Goal: Transaction & Acquisition: Purchase product/service

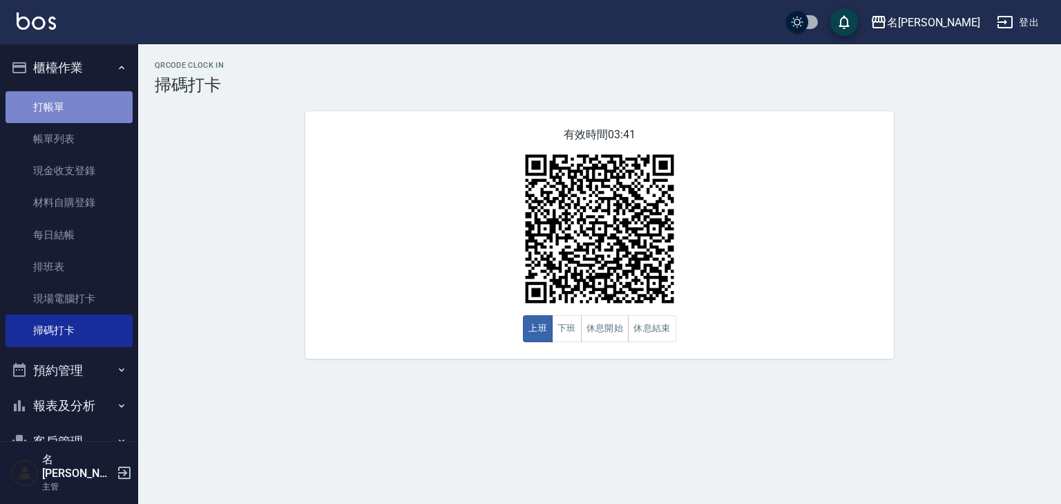
click at [93, 108] on link "打帳單" at bounding box center [69, 107] width 127 height 32
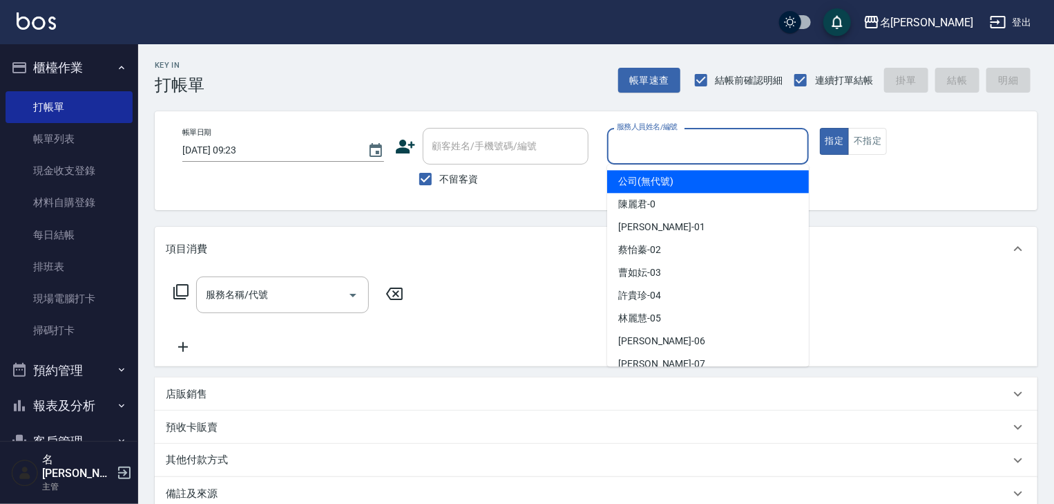
click at [707, 149] on input "服務人員姓名/編號" at bounding box center [707, 146] width 189 height 24
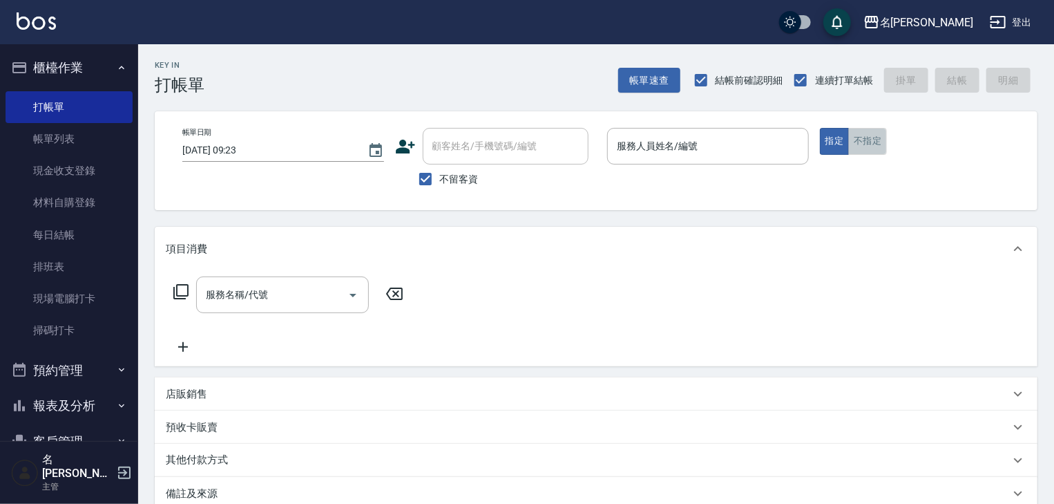
click at [881, 142] on button "不指定" at bounding box center [867, 141] width 39 height 27
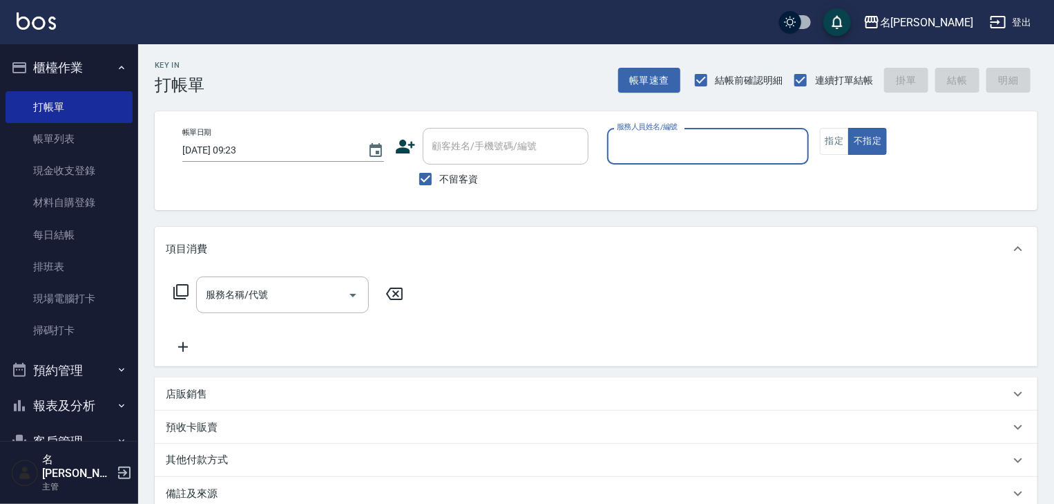
click at [695, 145] on input "服務人員姓名/編號" at bounding box center [707, 146] width 189 height 24
click at [700, 184] on div "意如 -16" at bounding box center [708, 181] width 202 height 23
type input "意如-16"
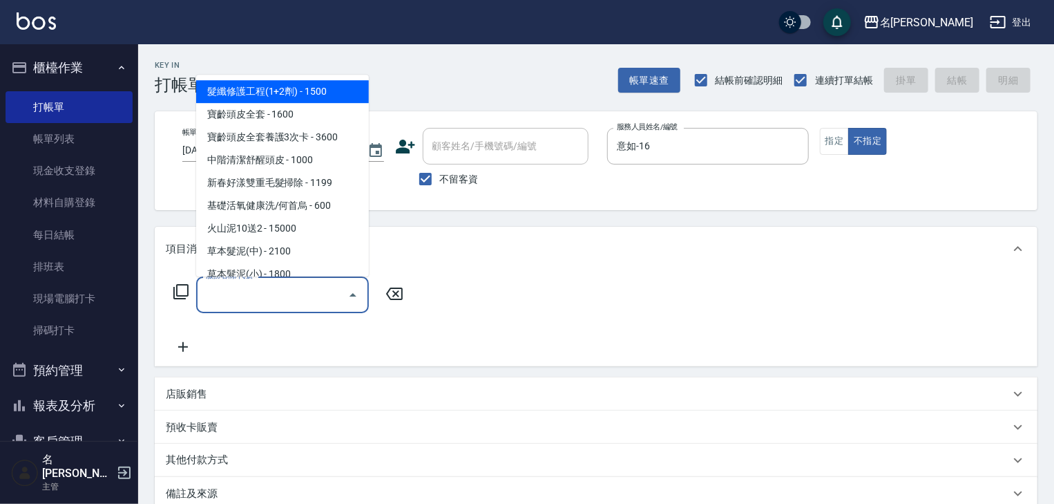
click at [318, 291] on input "服務名稱/代號" at bounding box center [272, 295] width 140 height 24
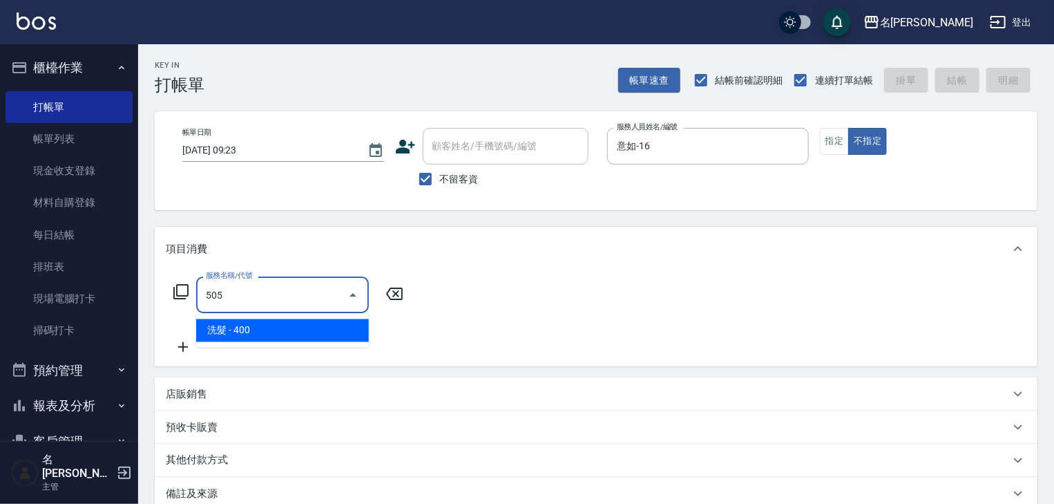
click at [318, 330] on span "洗髮 - 400" at bounding box center [282, 330] width 173 height 23
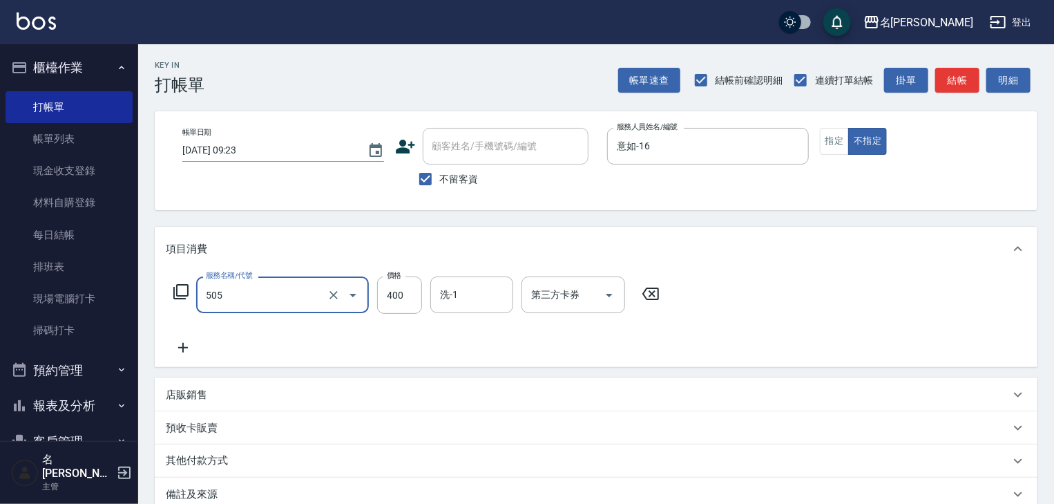
type input "洗髮(505)"
click at [160, 348] on div "服務名稱/代號 洗髮(505) 服務名稱/代號 價格 400 價格 洗-1 洗-1 第三方卡券 第三方卡券" at bounding box center [596, 319] width 883 height 96
click at [182, 347] on icon at bounding box center [183, 348] width 10 height 10
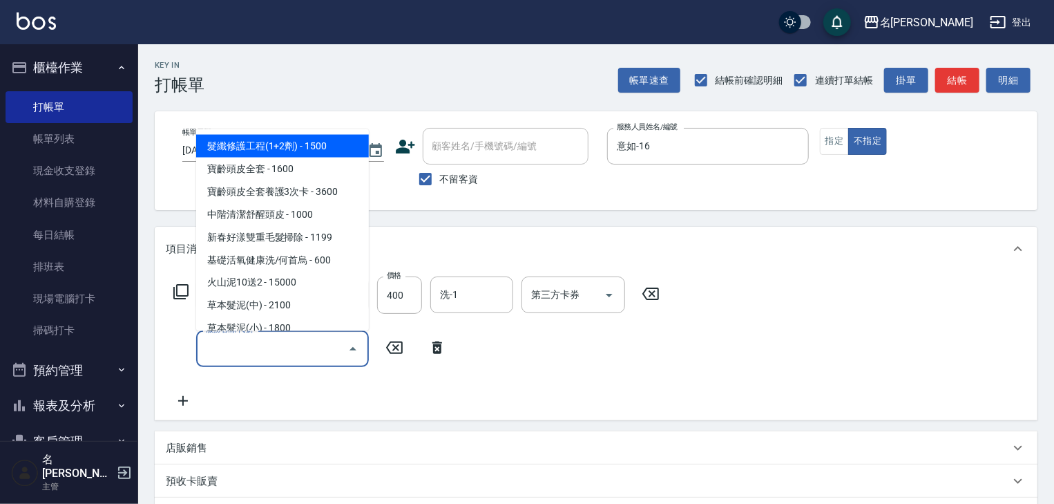
click at [216, 358] on input "服務名稱/代號" at bounding box center [272, 348] width 140 height 24
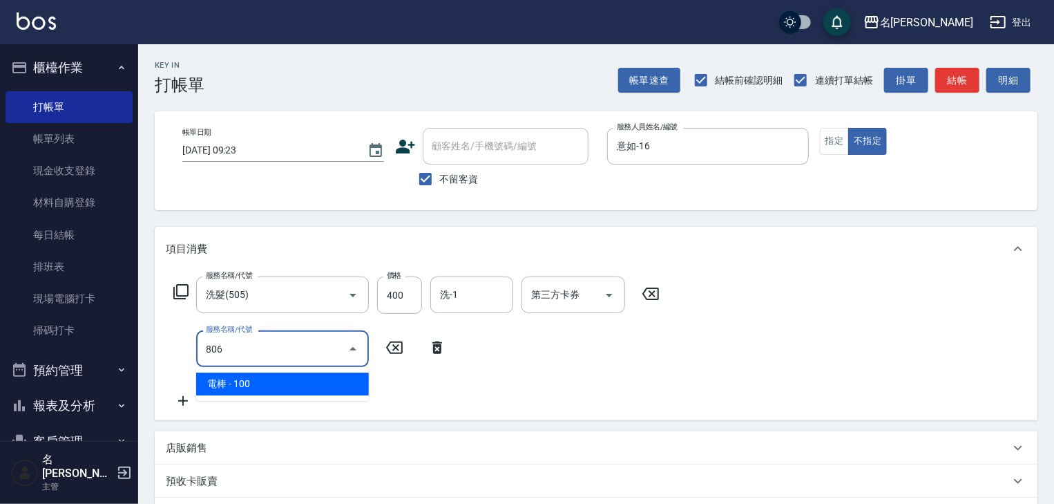
click at [341, 372] on span "電棒 - 100" at bounding box center [282, 383] width 173 height 23
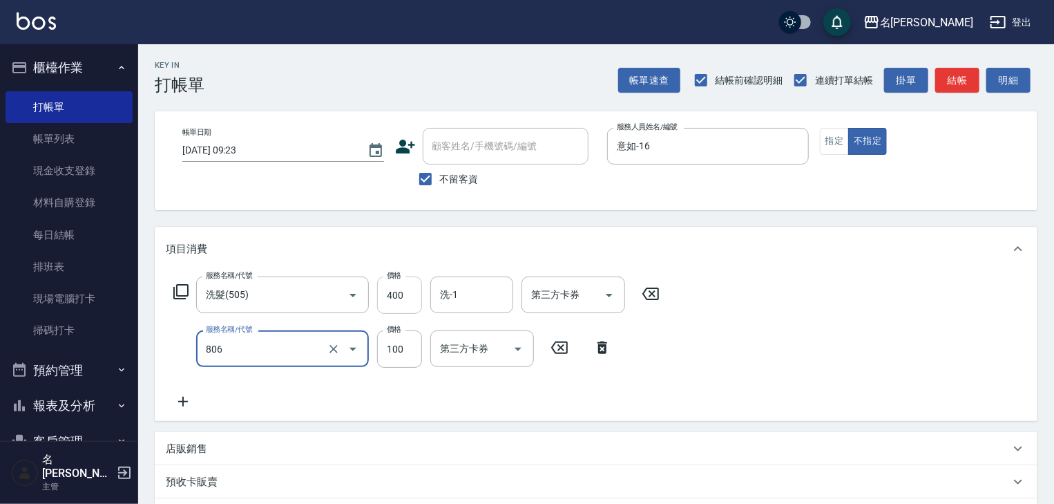
type input "電棒(806)"
click at [393, 298] on input "400" at bounding box center [399, 294] width 45 height 37
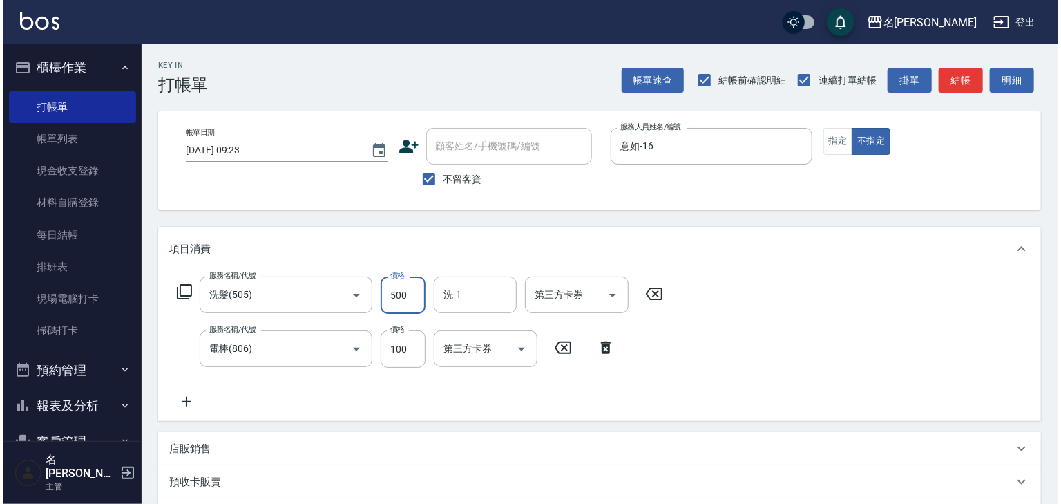
scroll to position [216, 0]
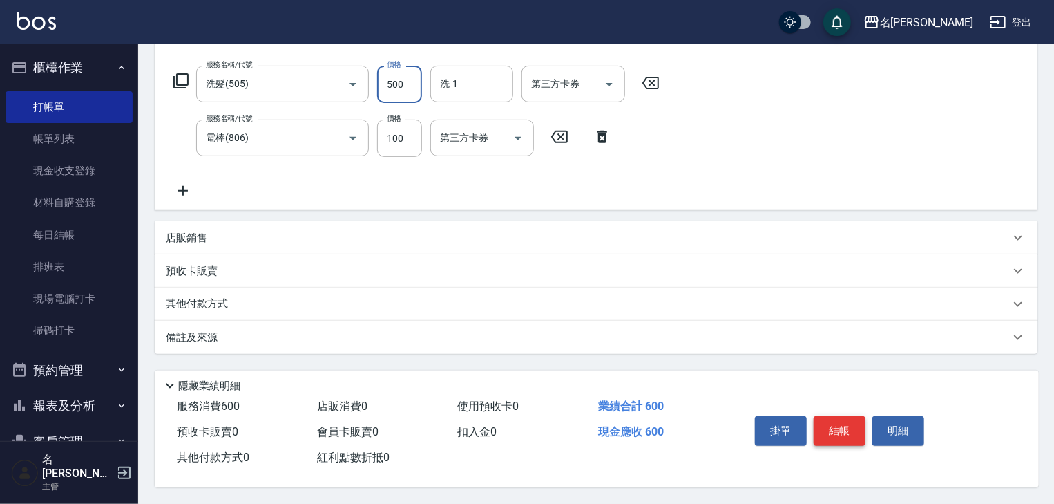
type input "500"
click at [830, 423] on button "結帳" at bounding box center [840, 430] width 52 height 29
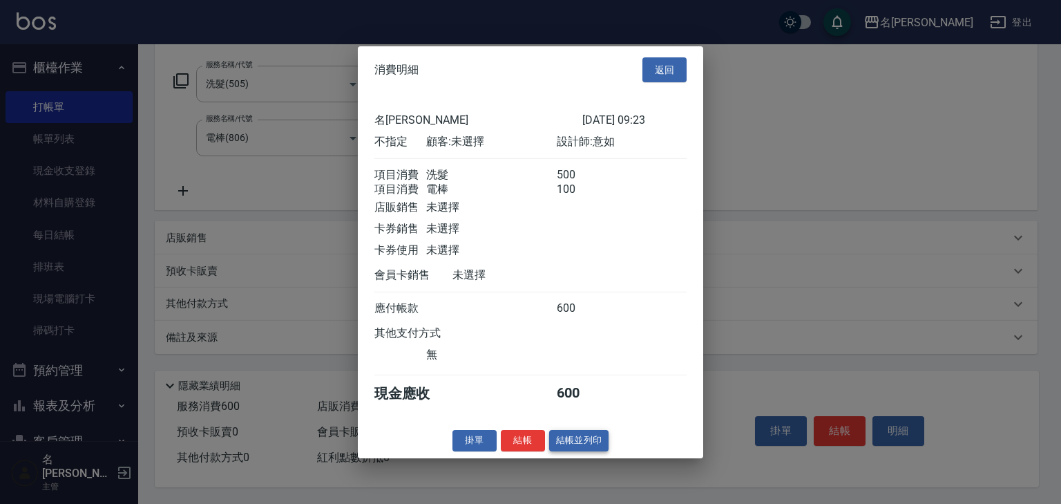
click at [591, 443] on button "結帳並列印" at bounding box center [579, 440] width 60 height 21
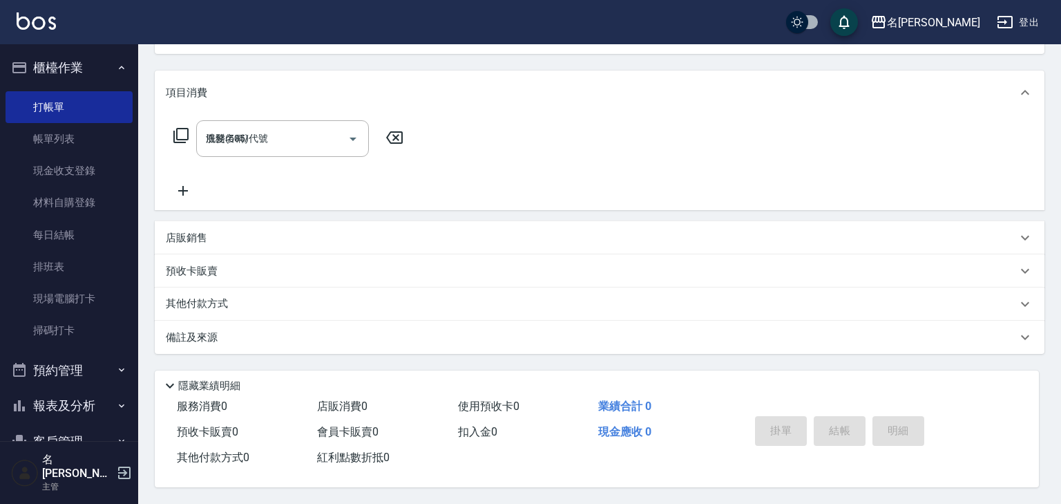
type input "2025/08/25 09:24"
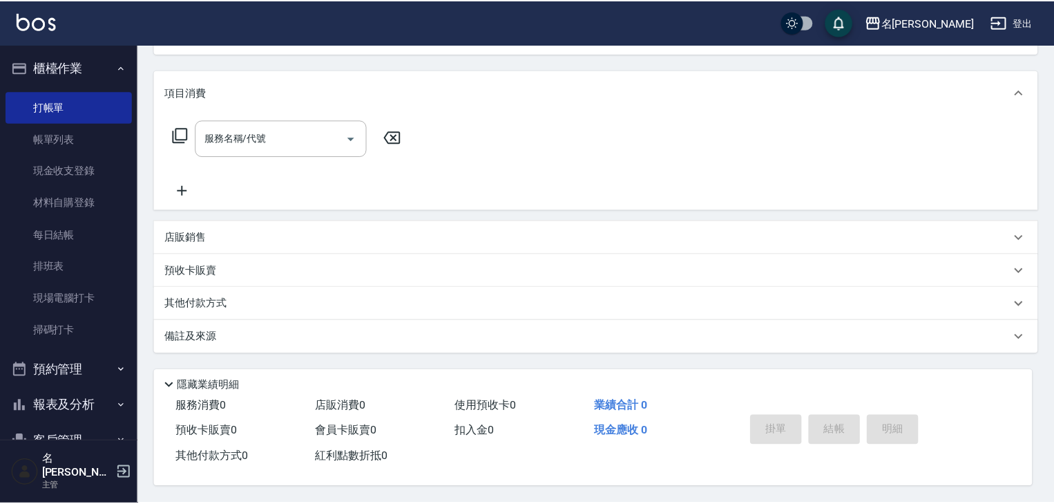
scroll to position [0, 0]
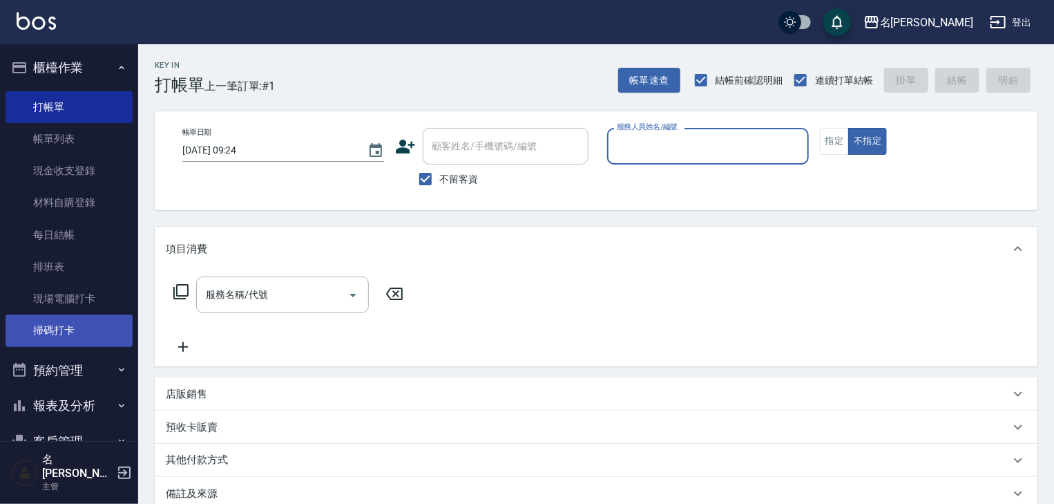
click at [75, 334] on link "掃碼打卡" at bounding box center [69, 330] width 127 height 32
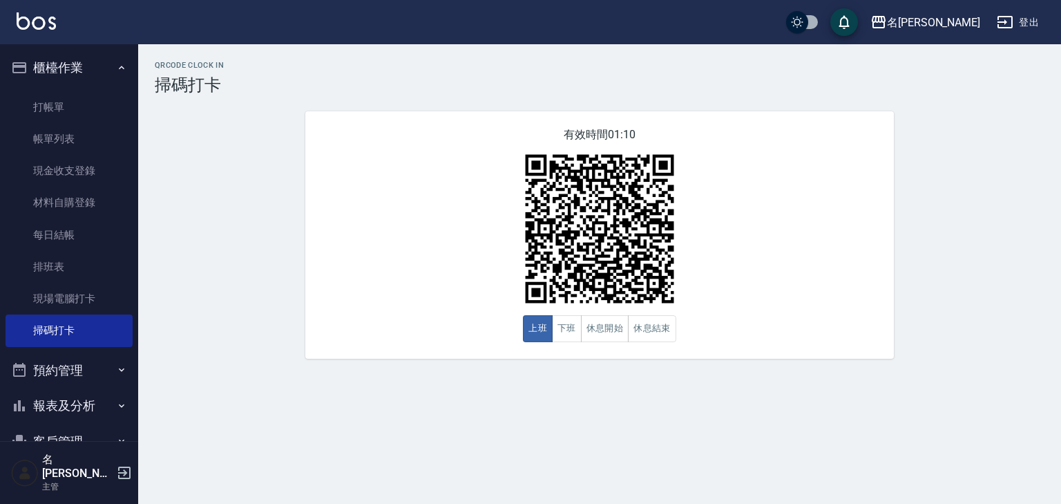
click at [26, 27] on img at bounding box center [36, 20] width 39 height 17
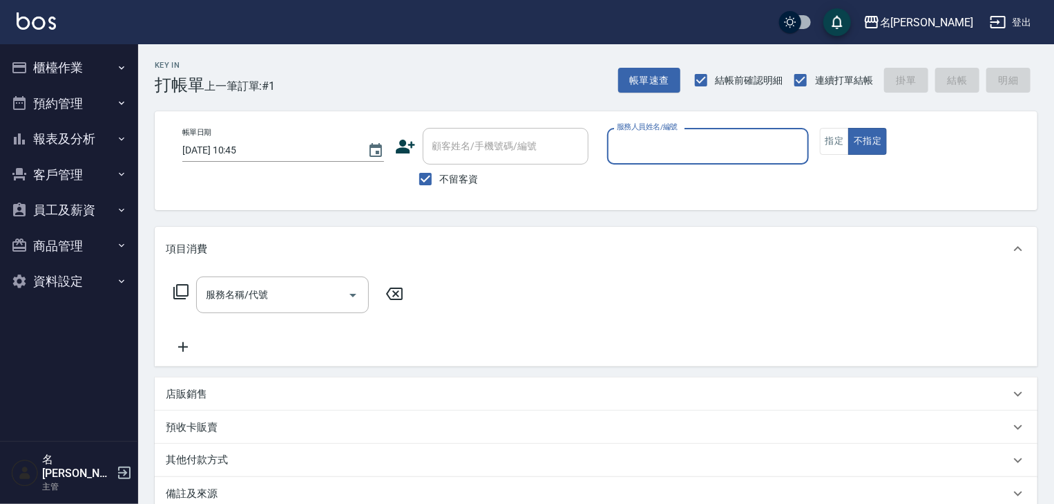
click at [700, 131] on div "服務人員姓名/編號" at bounding box center [708, 146] width 202 height 37
type input "曹如妘-03"
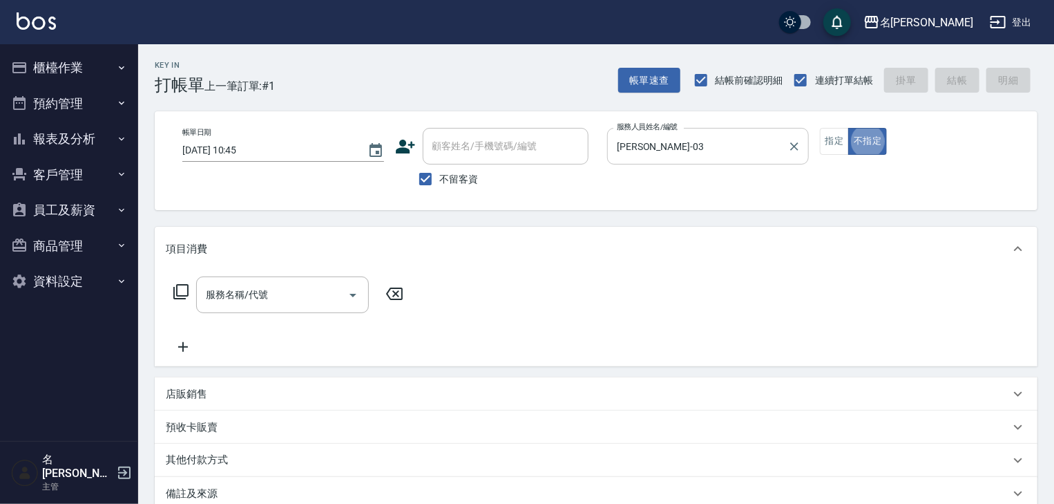
type button "false"
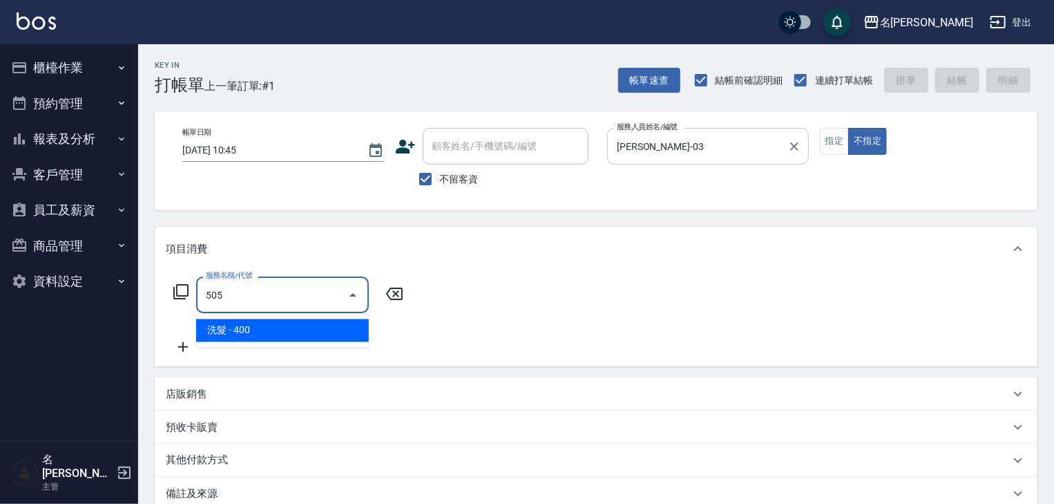
type input "洗髮(505)"
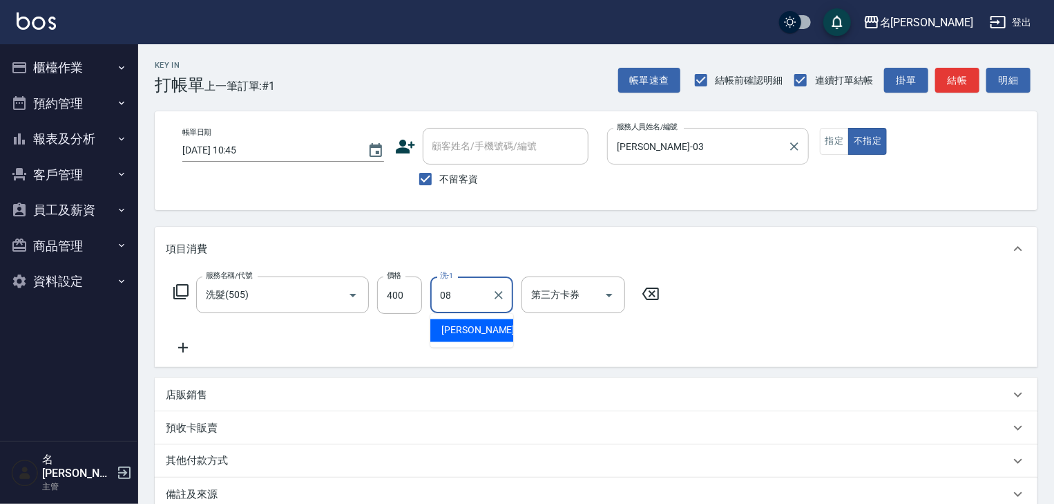
type input "蔡慈恩-08"
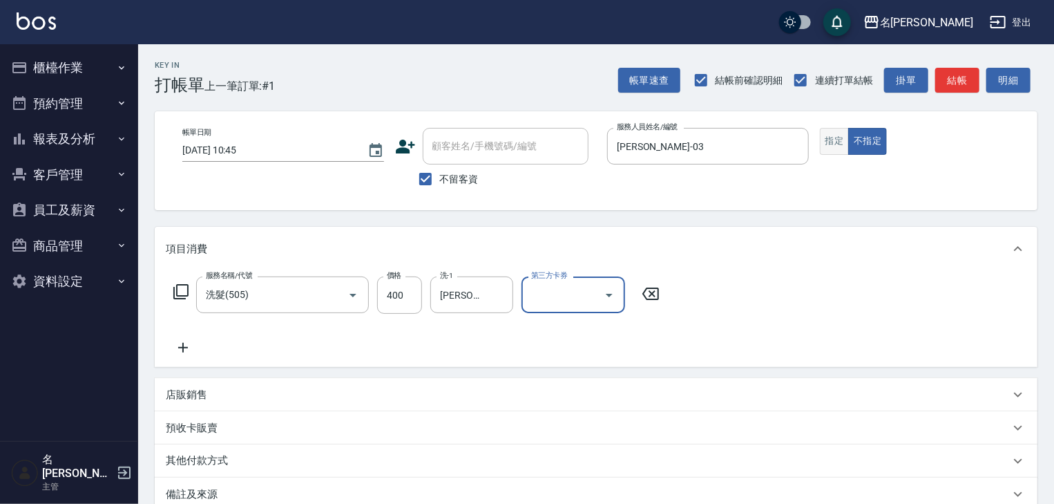
click at [843, 141] on button "指定" at bounding box center [835, 141] width 30 height 27
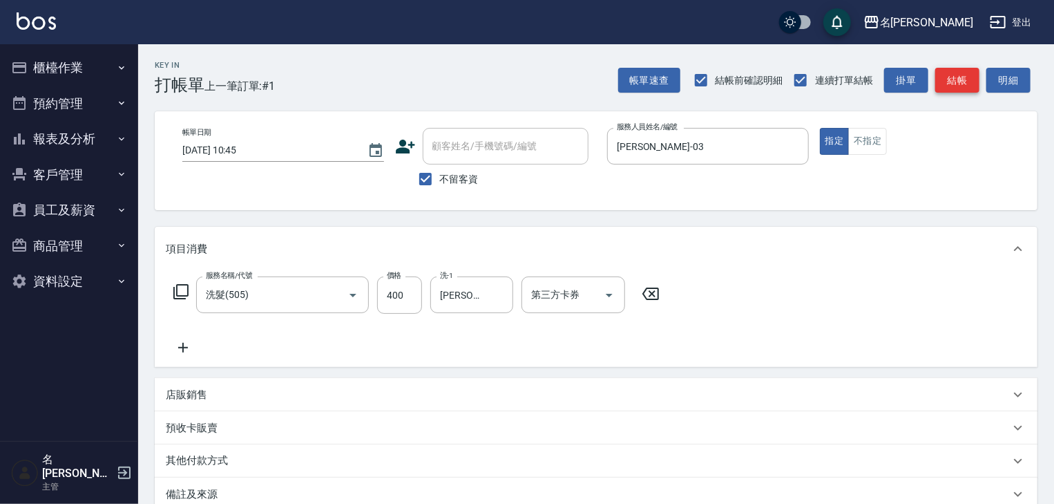
click at [948, 84] on button "結帳" at bounding box center [957, 81] width 44 height 26
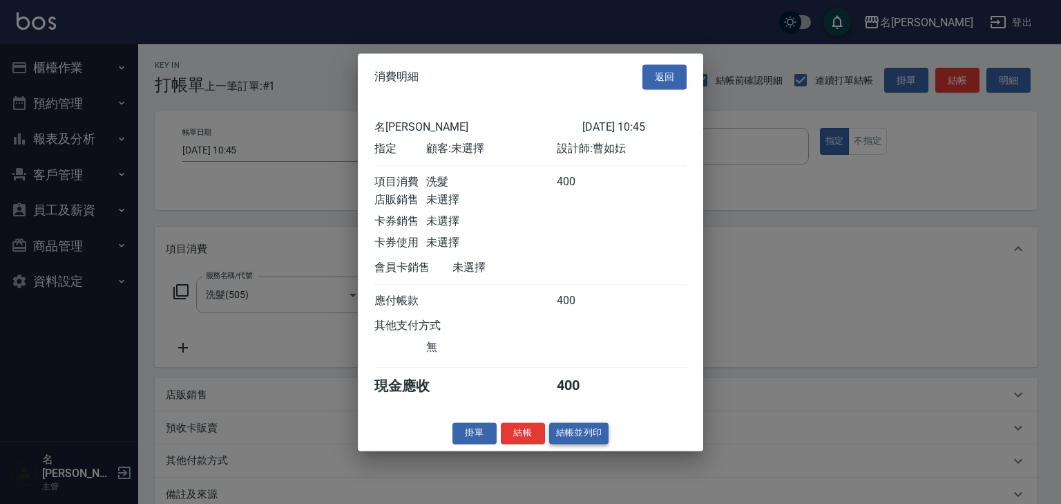
click at [600, 437] on button "結帳並列印" at bounding box center [579, 432] width 60 height 21
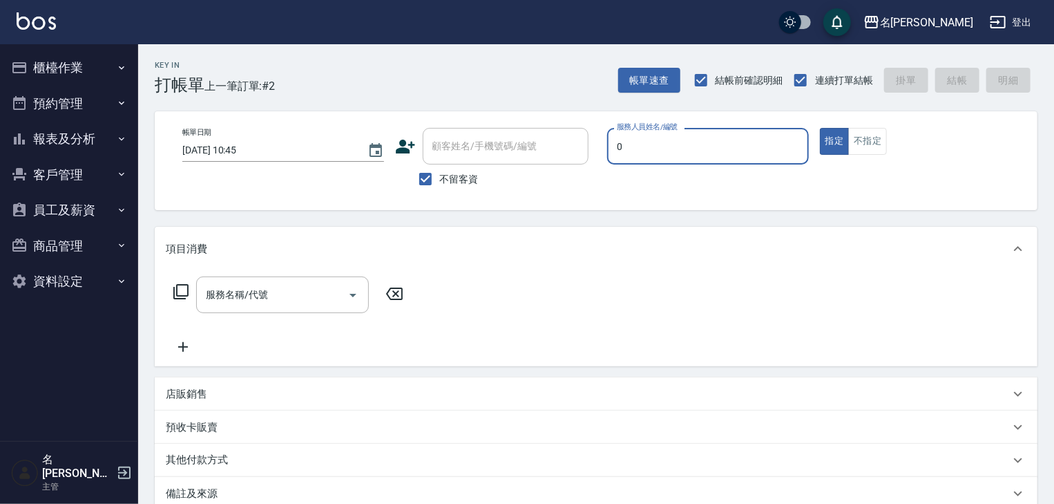
type input "陳麗君-0"
type button "true"
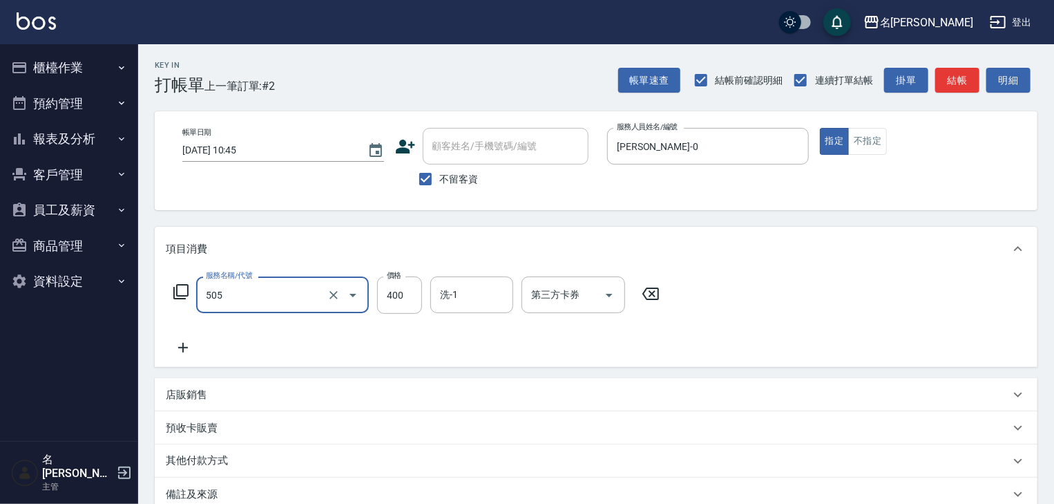
type input "洗髮(505)"
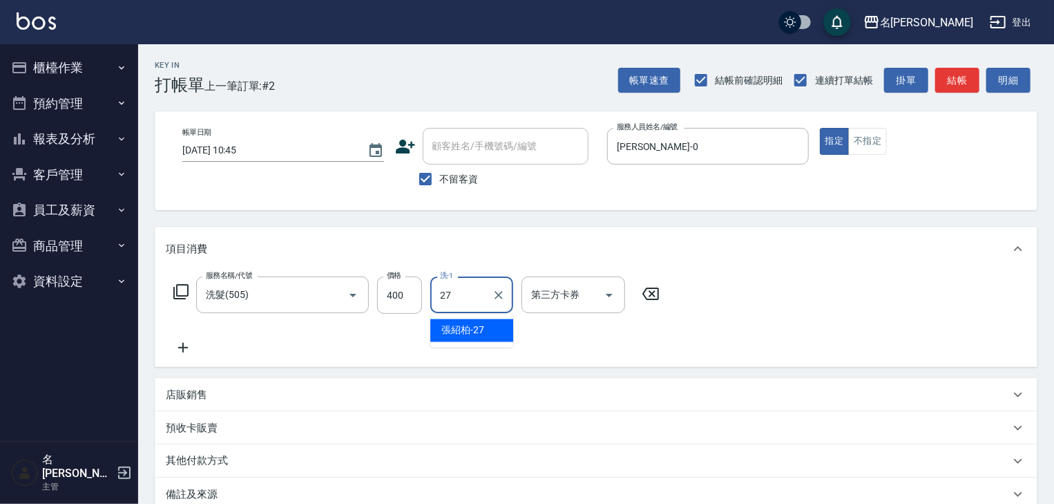
type input "張紹柏-27"
click at [978, 80] on button "結帳" at bounding box center [957, 81] width 44 height 26
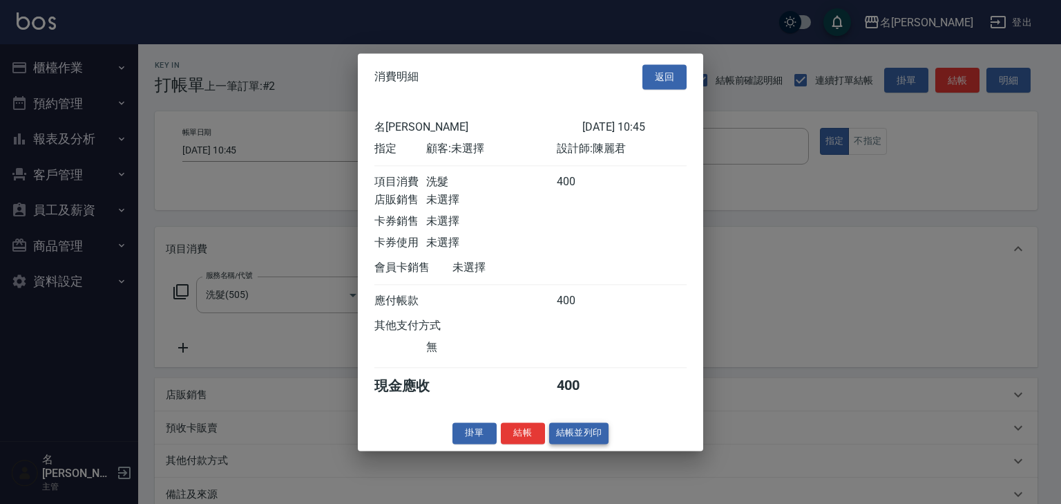
click at [581, 436] on button "結帳並列印" at bounding box center [579, 432] width 60 height 21
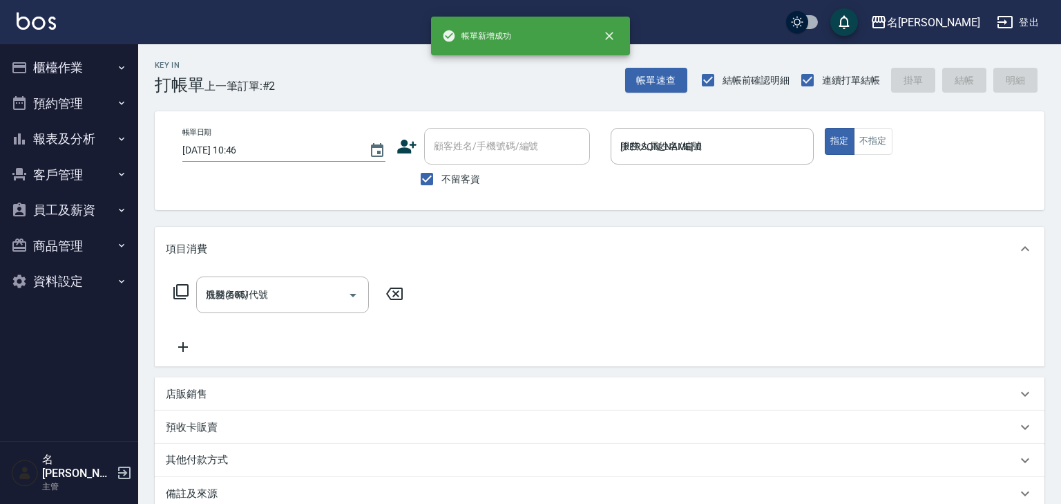
type input "2025/08/25 10:46"
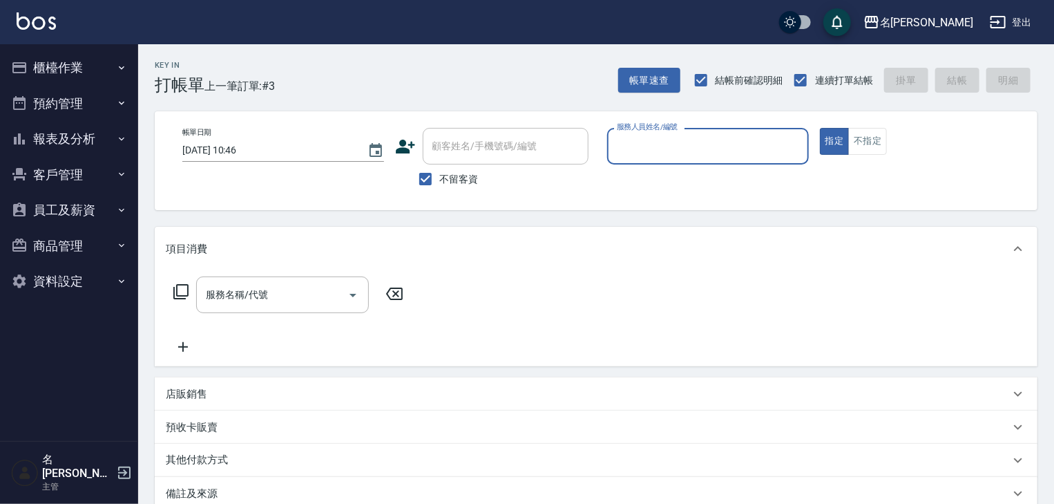
click at [73, 133] on button "報表及分析" at bounding box center [69, 139] width 127 height 36
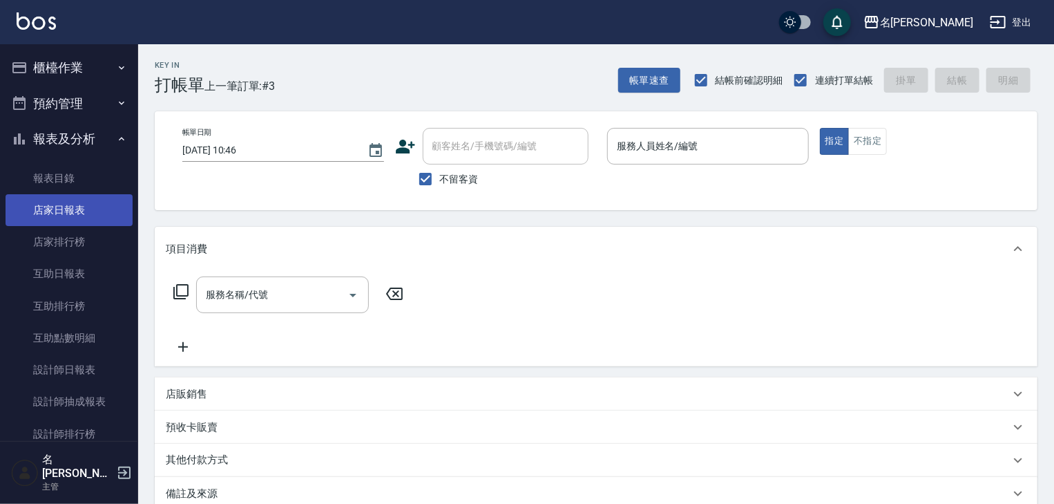
click at [75, 210] on link "店家日報表" at bounding box center [69, 210] width 127 height 32
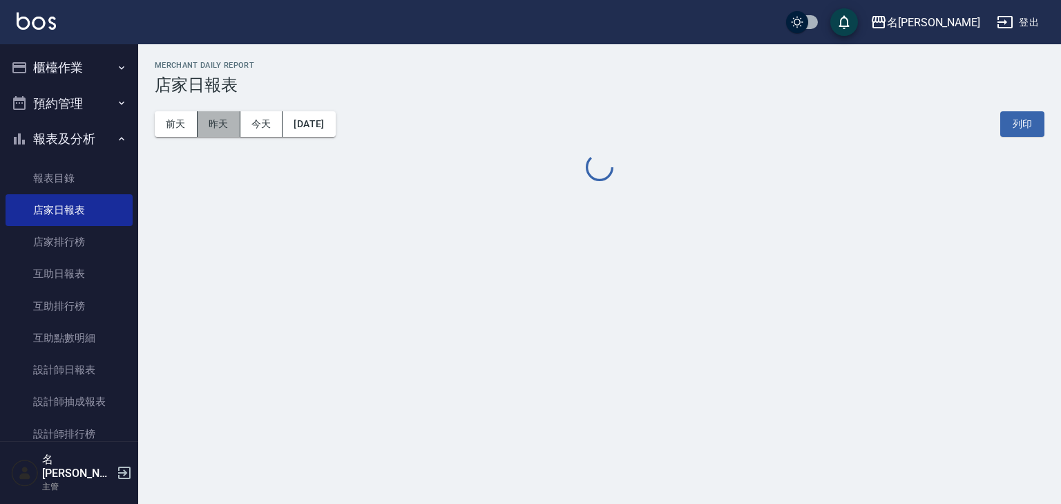
click at [206, 127] on button "昨天" at bounding box center [219, 124] width 43 height 26
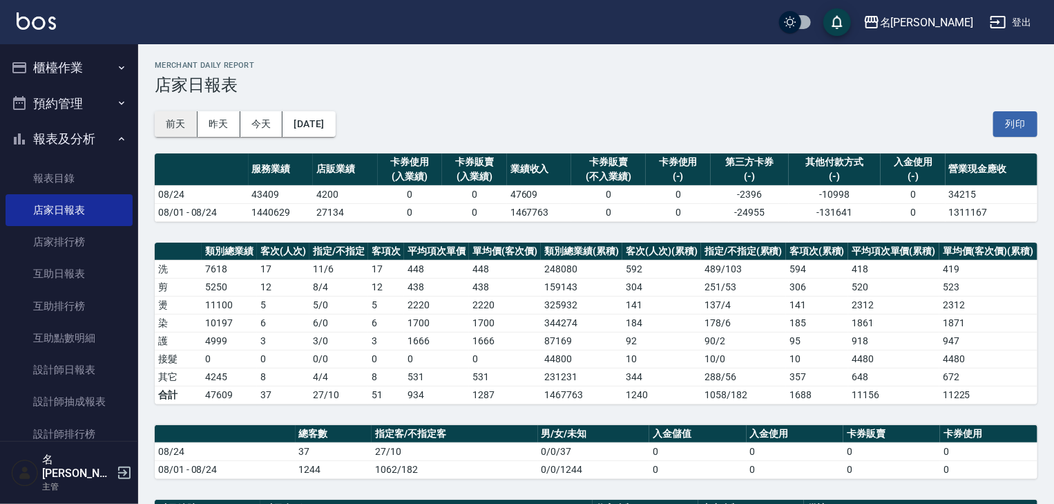
click at [169, 124] on button "前天" at bounding box center [176, 124] width 43 height 26
click at [328, 113] on button "2025/08/23" at bounding box center [309, 124] width 53 height 26
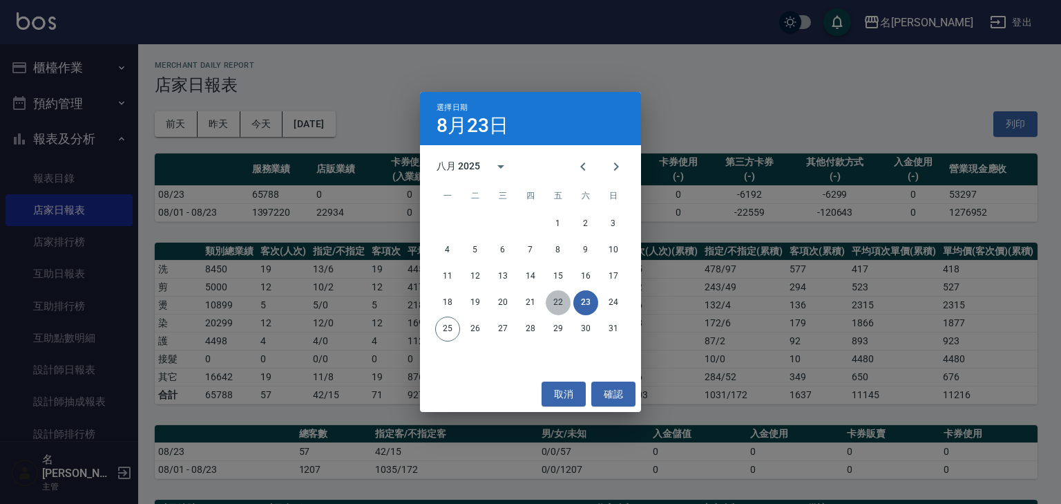
click at [554, 307] on button "22" at bounding box center [558, 302] width 25 height 25
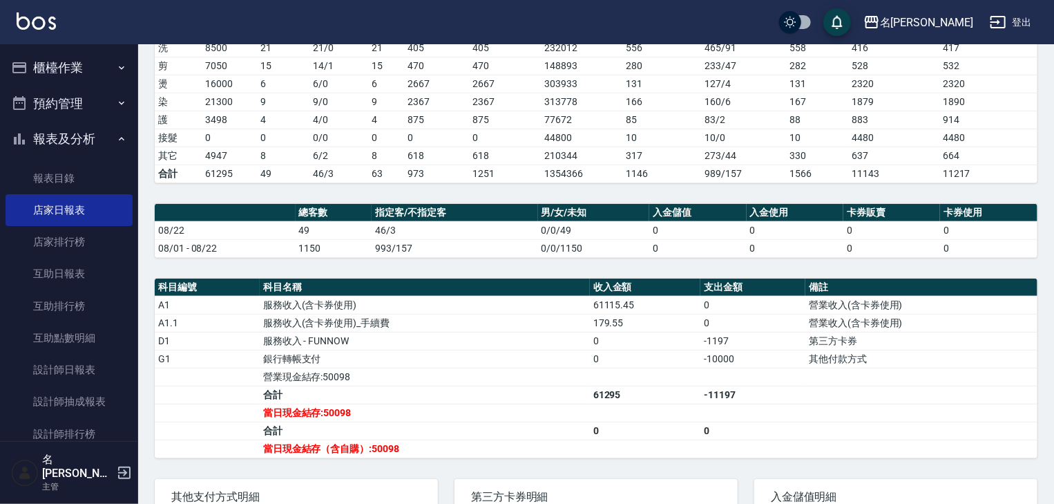
scroll to position [294, 0]
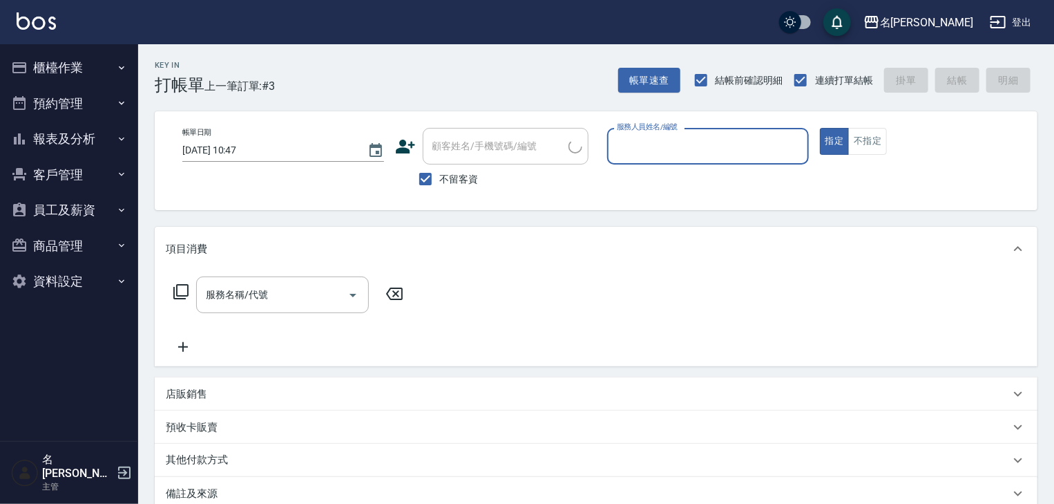
click at [47, 58] on button "櫃檯作業" at bounding box center [69, 68] width 127 height 36
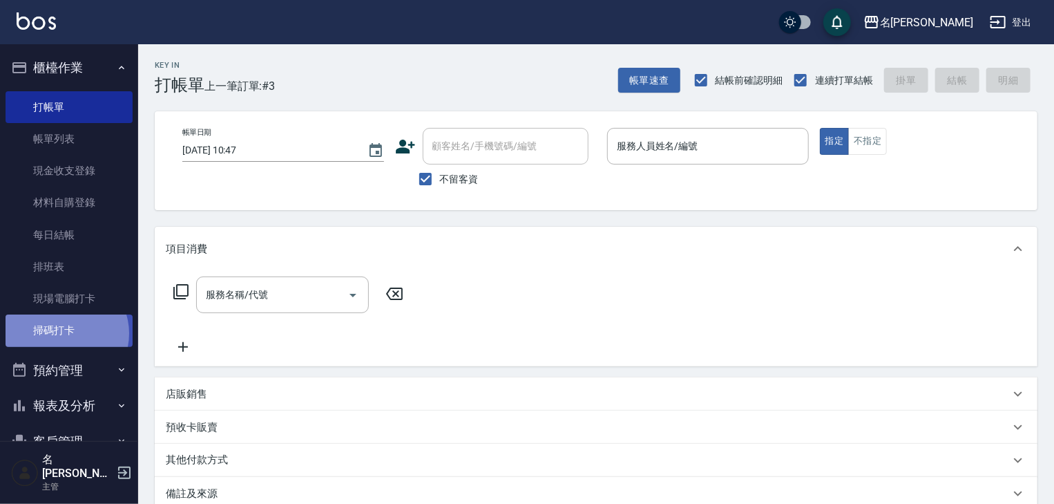
click at [65, 333] on link "掃碼打卡" at bounding box center [69, 330] width 127 height 32
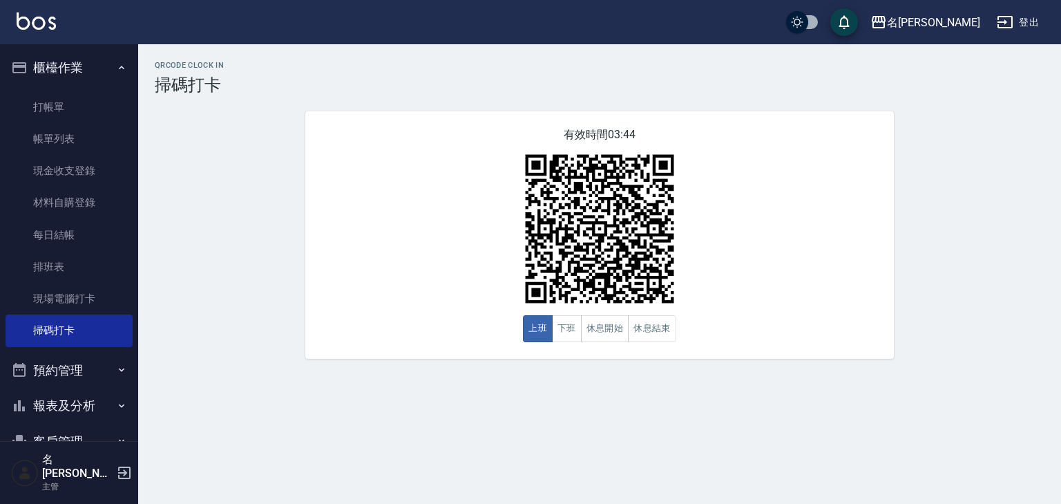
click at [19, 26] on img at bounding box center [36, 20] width 39 height 17
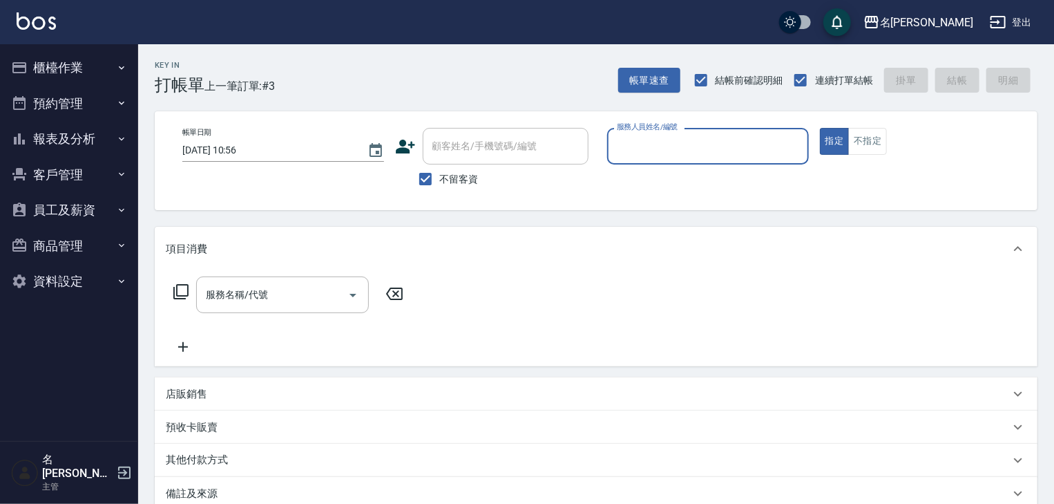
click at [725, 148] on input "服務人員姓名/編號" at bounding box center [707, 146] width 189 height 24
type input "皮皮-P"
type button "true"
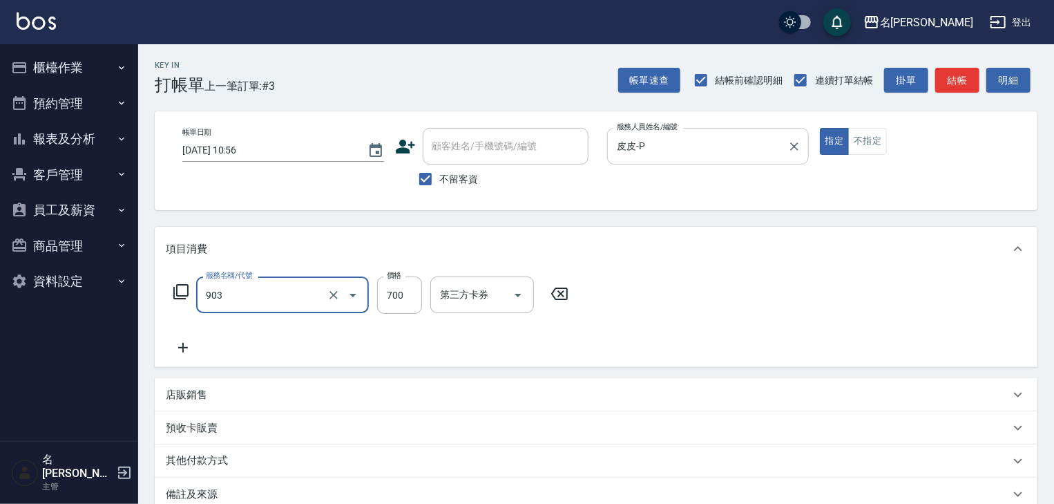
type input "修腳+手(903)"
type input "1300"
drag, startPoint x: 984, startPoint y: 84, endPoint x: 968, endPoint y: 91, distance: 17.6
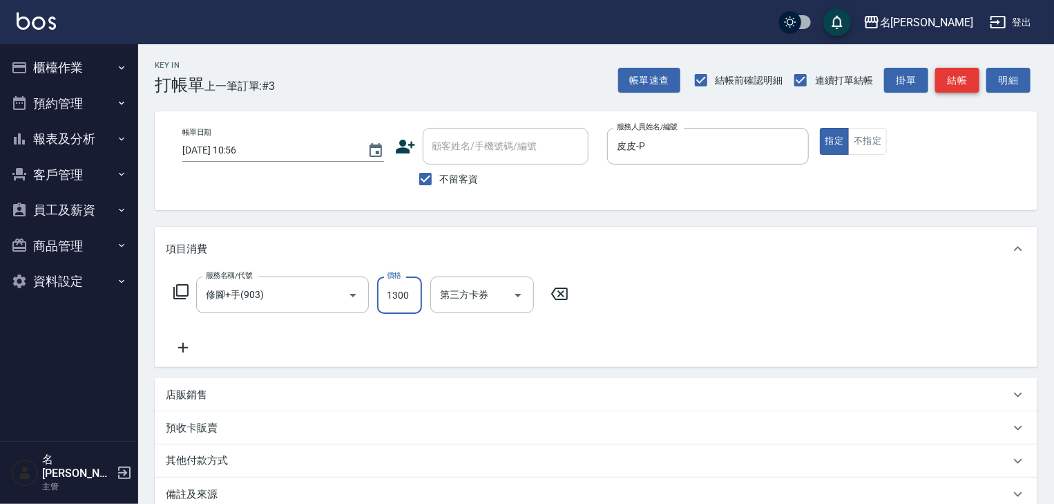
click at [983, 84] on div "帳單速查 結帳前確認明細 連續打單結帳 掛單 結帳 明細" at bounding box center [827, 80] width 419 height 29
click at [968, 91] on button "結帳" at bounding box center [957, 81] width 44 height 26
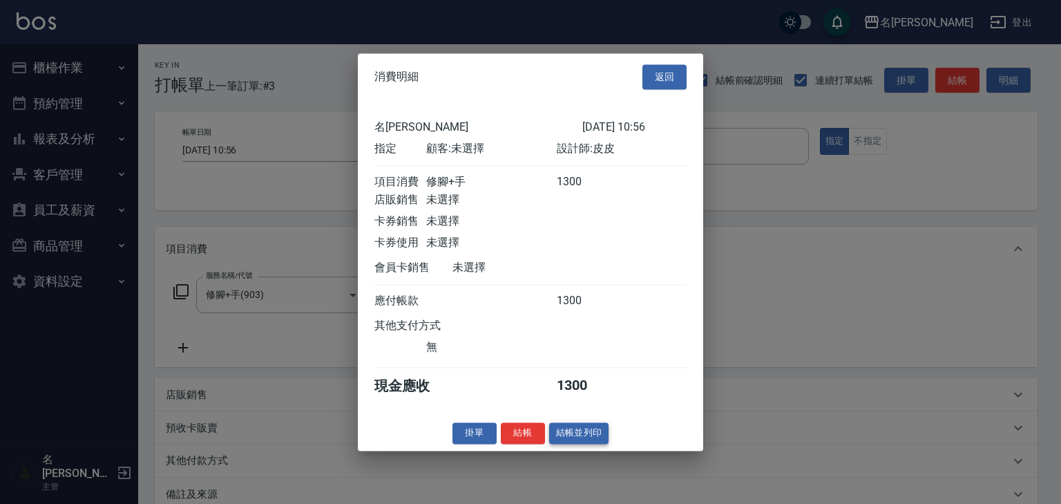
click at [588, 441] on button "結帳並列印" at bounding box center [579, 432] width 60 height 21
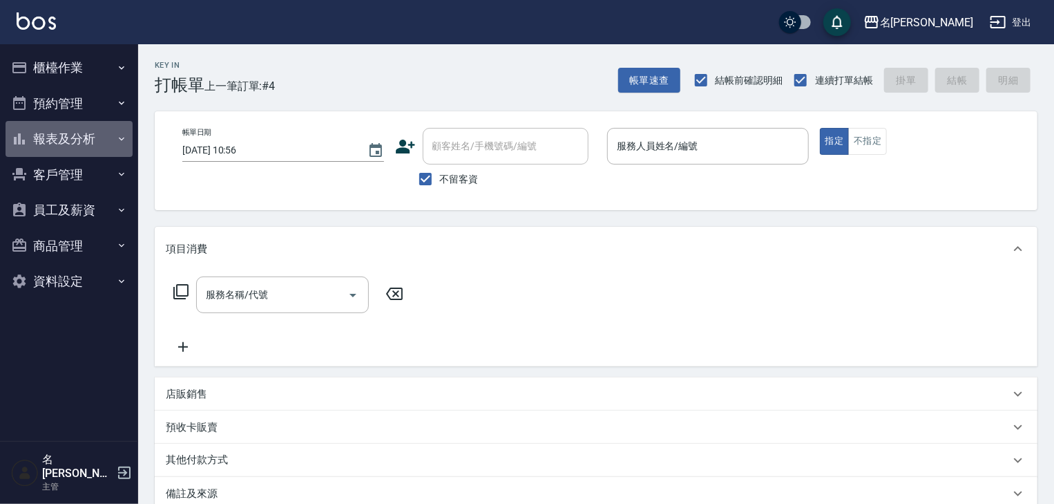
click at [76, 147] on button "報表及分析" at bounding box center [69, 139] width 127 height 36
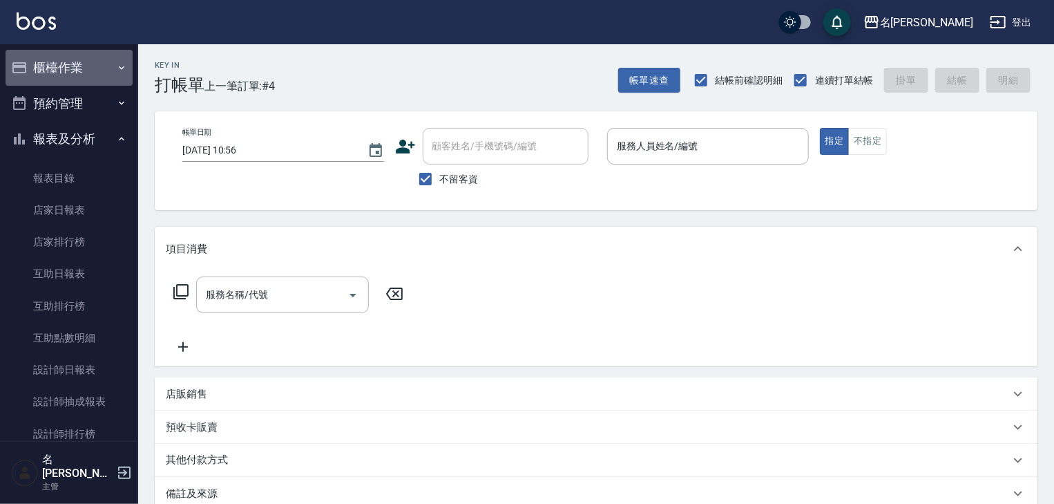
click at [69, 67] on button "櫃檯作業" at bounding box center [69, 68] width 127 height 36
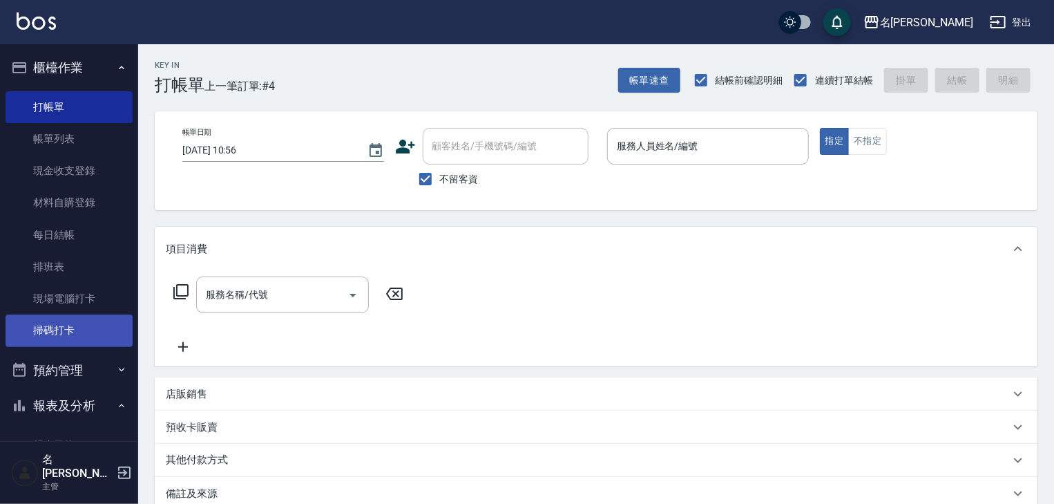
click at [77, 343] on link "掃碼打卡" at bounding box center [69, 330] width 127 height 32
